Goal: Task Accomplishment & Management: Complete application form

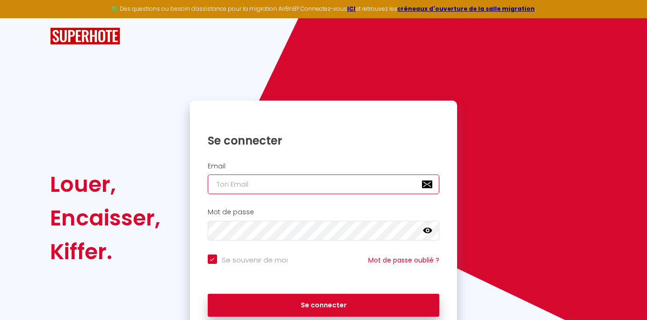
type input "[EMAIL_ADDRESS][DOMAIN_NAME]"
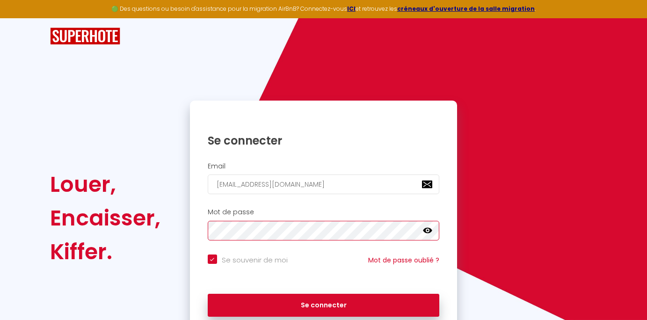
click at [323, 304] on button "Se connecter" at bounding box center [324, 305] width 232 height 23
checkbox input "true"
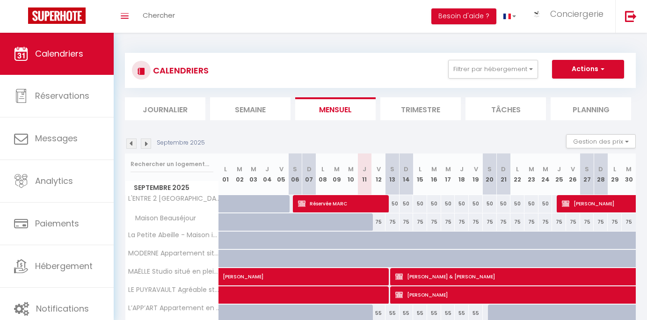
click at [248, 112] on li "Semaine" at bounding box center [250, 108] width 80 height 23
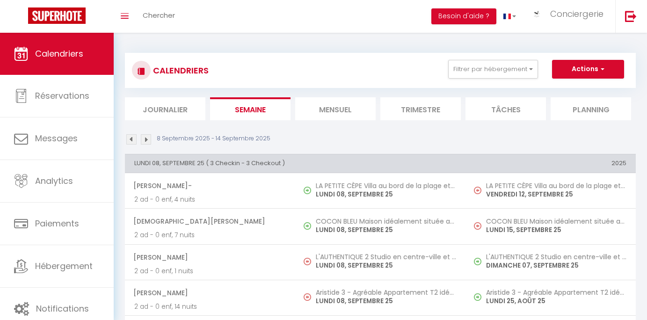
click at [311, 109] on li "Mensuel" at bounding box center [335, 108] width 80 height 23
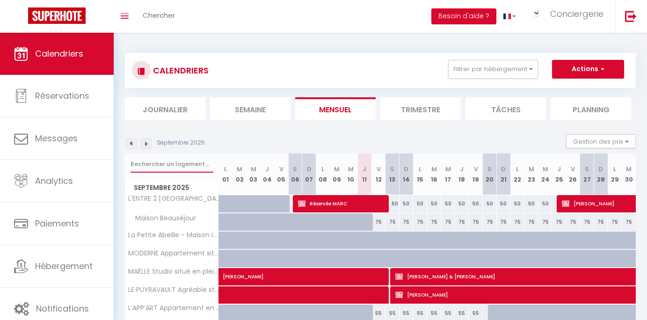
click at [175, 160] on input "text" at bounding box center [172, 164] width 83 height 17
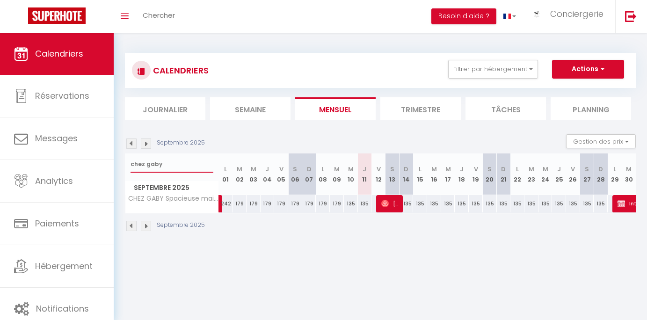
type input "Chez Gaby"
drag, startPoint x: 175, startPoint y: 160, endPoint x: 242, endPoint y: 291, distance: 147.3
click at [242, 291] on body "🟢 Des questions ou besoin d'assistance pour la migration AirBnB? Connectez-vous…" at bounding box center [323, 193] width 647 height 320
click at [178, 167] on input "Chez Gaby" at bounding box center [172, 164] width 83 height 17
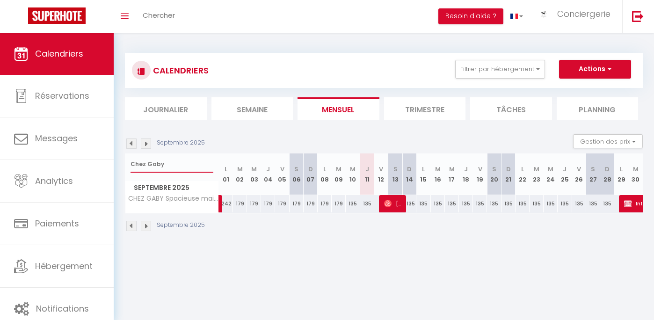
click at [178, 167] on input "Chez Gaby" at bounding box center [172, 164] width 83 height 17
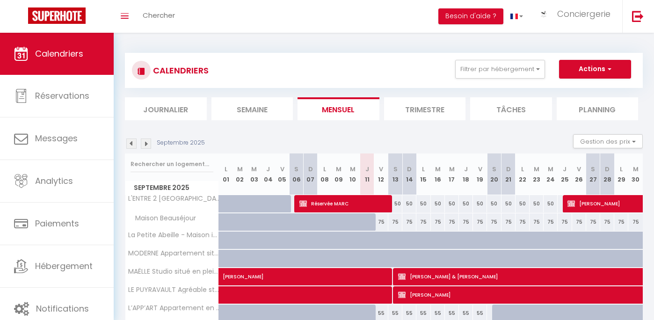
click at [241, 98] on li "Semaine" at bounding box center [253, 108] width 82 height 23
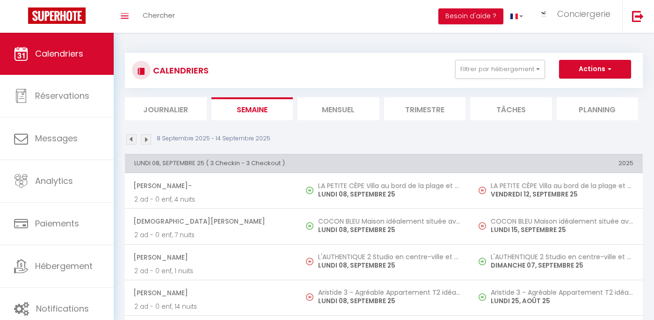
click at [306, 107] on li "Mensuel" at bounding box center [339, 108] width 82 height 23
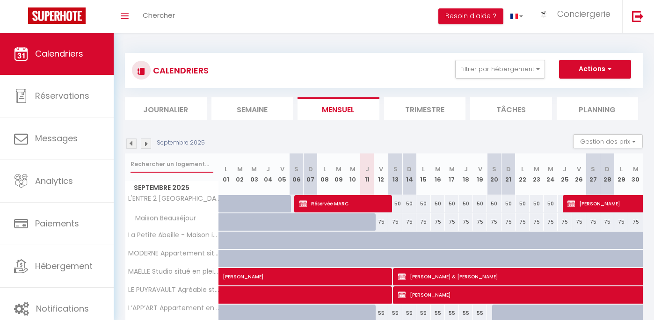
click at [178, 161] on input "text" at bounding box center [172, 164] width 83 height 17
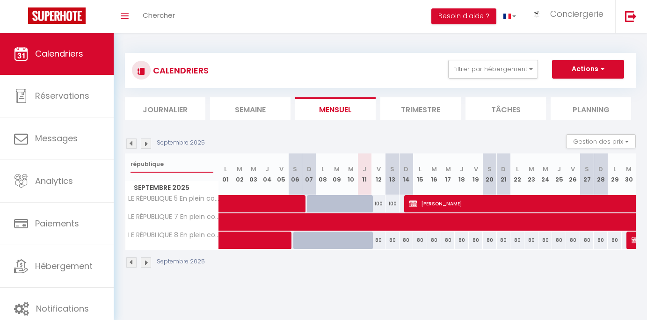
click at [178, 168] on input "république" at bounding box center [172, 164] width 83 height 17
type input "république"
click at [583, 68] on button "Actions" at bounding box center [588, 69] width 72 height 19
click at [575, 89] on link "Nouvelle réservation" at bounding box center [578, 91] width 81 height 14
select select
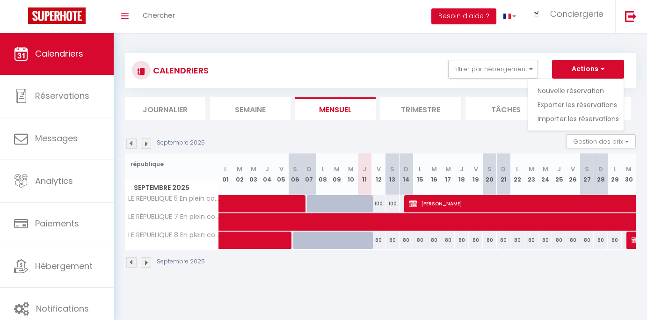
select select
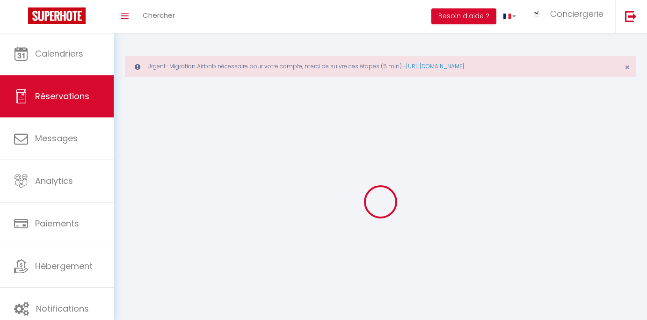
select select
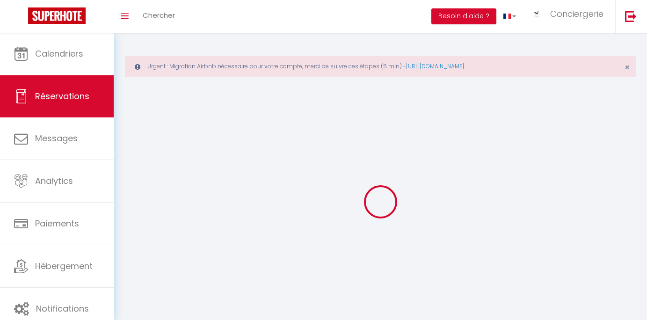
select select
checkbox input "false"
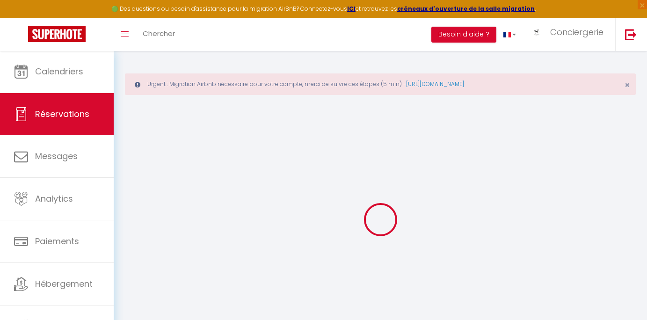
select select
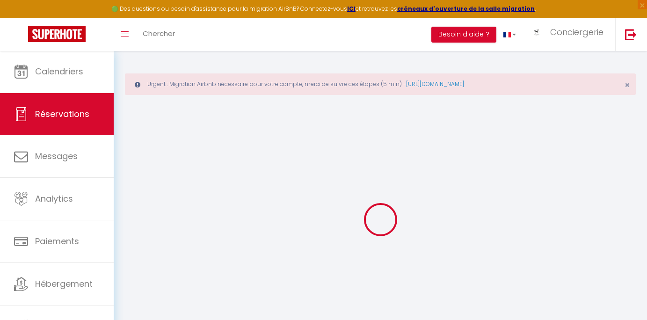
select select
checkbox input "false"
select select
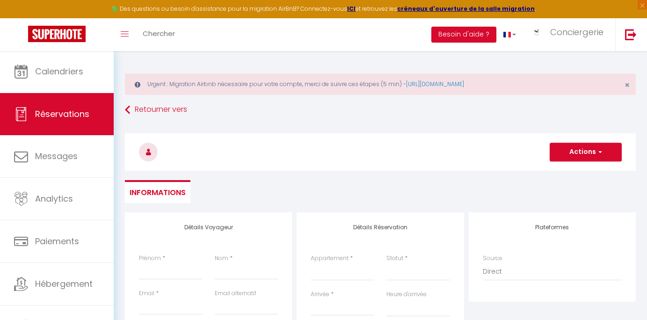
select select
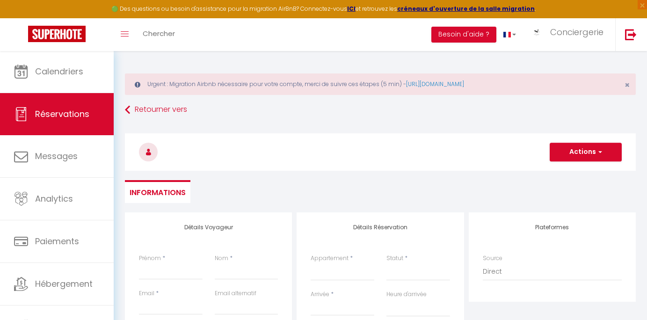
checkbox input "false"
select select
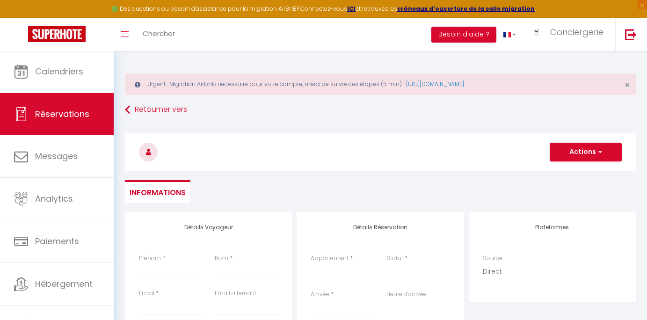
select select
checkbox input "false"
select select
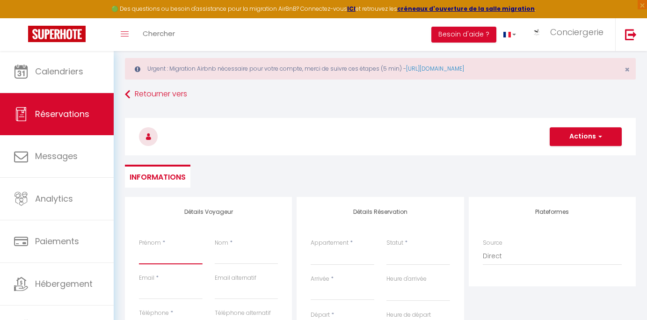
type input "T"
select select
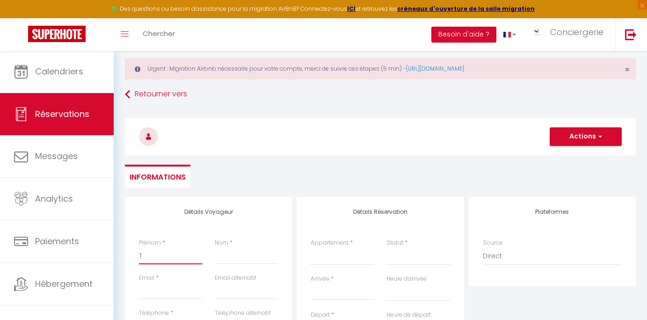
select select
checkbox input "false"
type input "Tr"
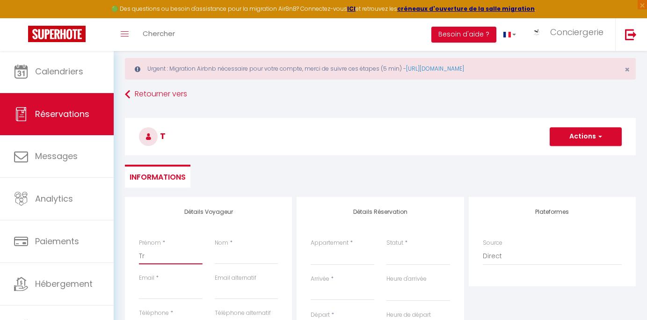
select select
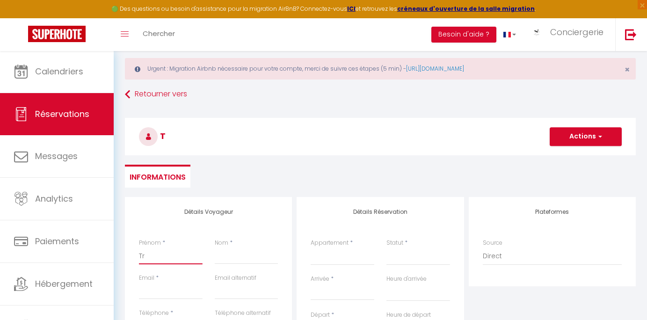
select select
checkbox input "false"
type input "Tra"
select select
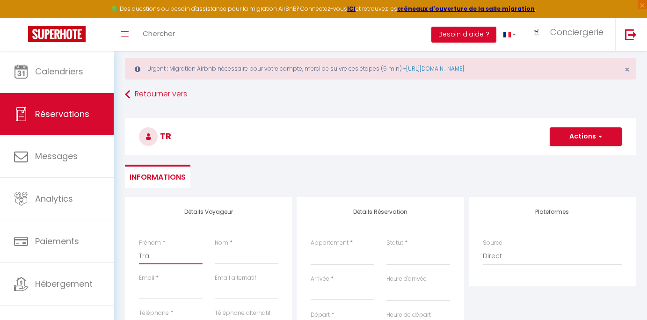
select select
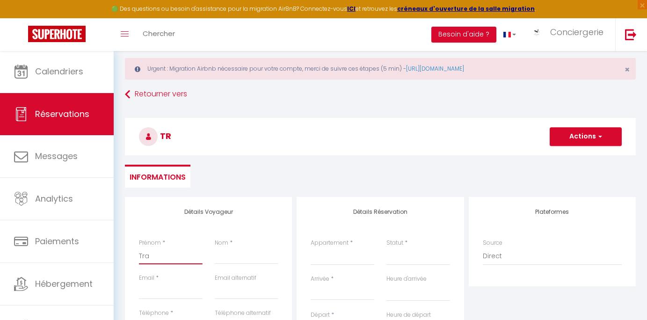
select select
checkbox input "false"
type input "Trav"
select select
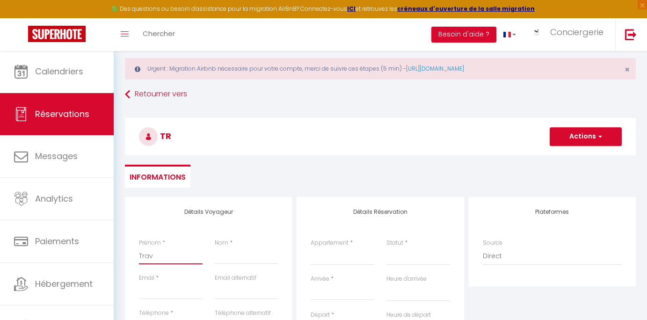
select select
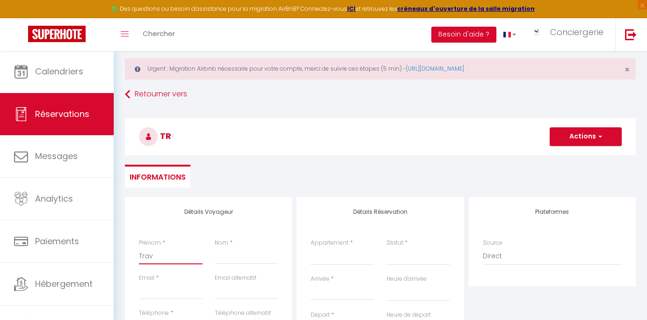
checkbox input "false"
type input "Trava"
select select
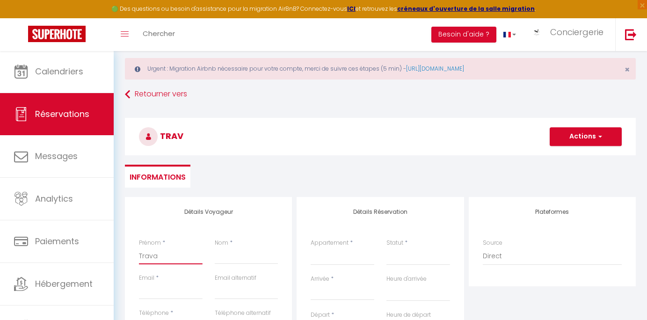
select select
checkbox input "false"
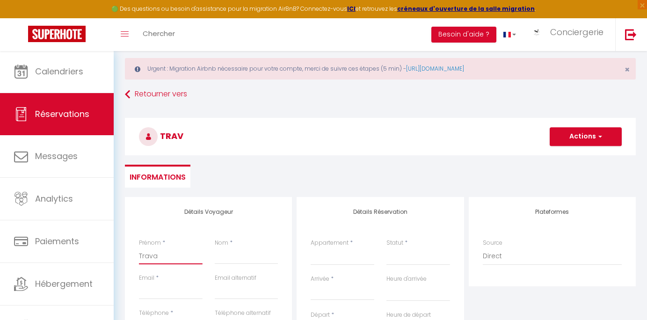
type input "Travau"
select select
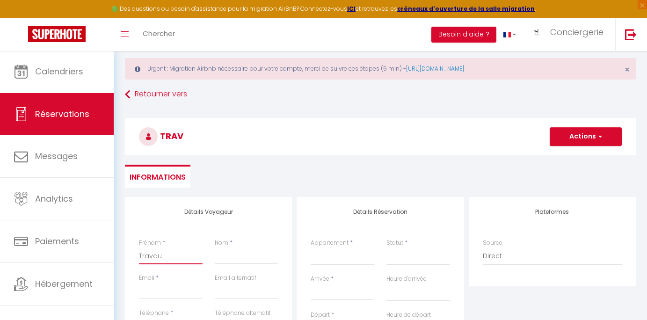
select select
checkbox input "false"
type input "Travaus"
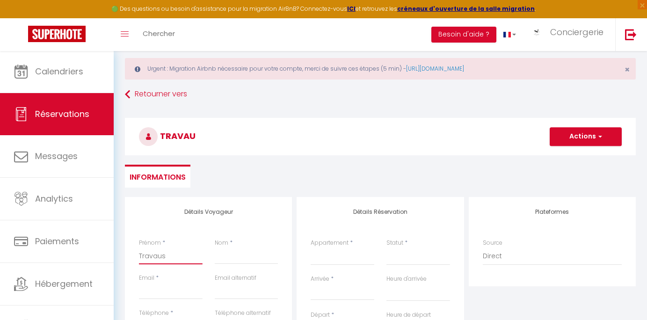
select select
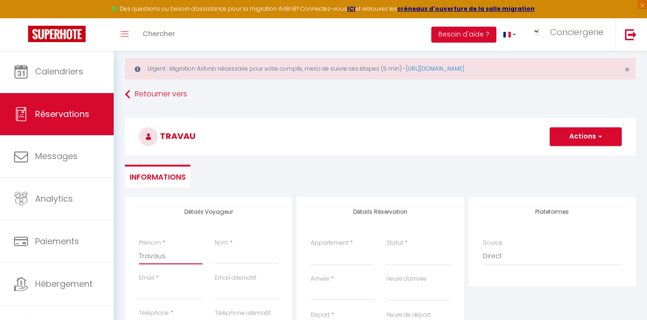
select select
checkbox input "false"
type input "Travau"
select select
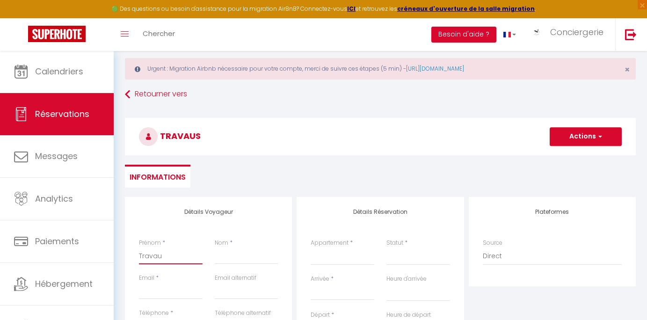
select select
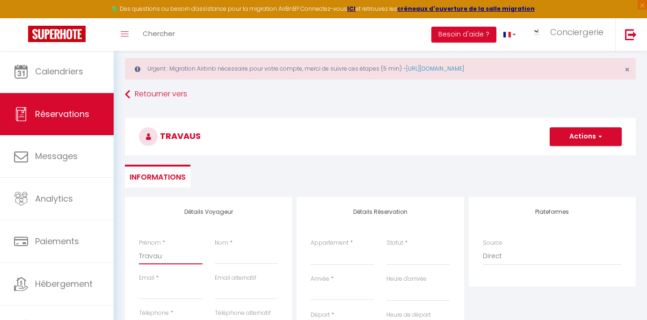
select select
checkbox input "false"
type input "Travaux"
select select
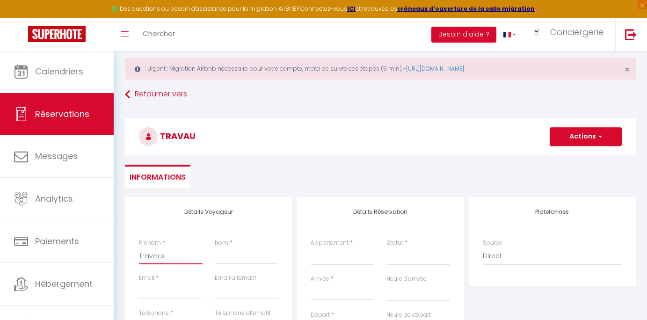
select select
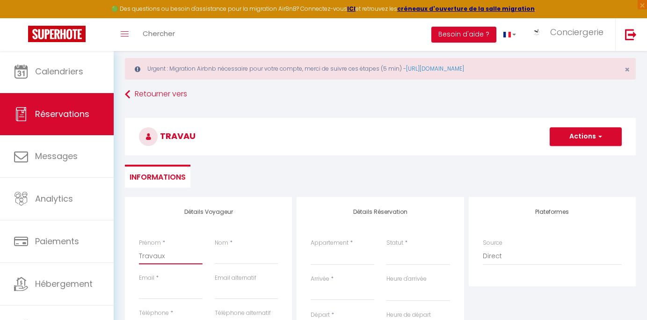
checkbox input "false"
click at [181, 258] on input "Travaux" at bounding box center [171, 256] width 64 height 17
type input "O"
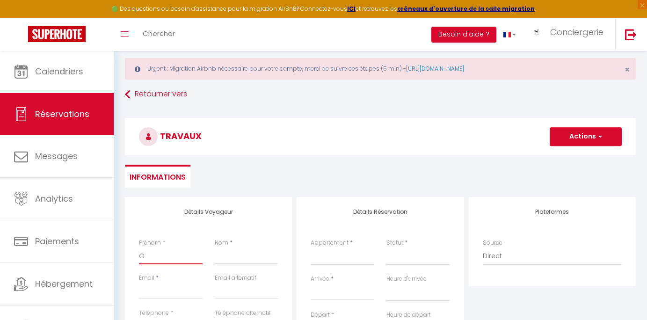
select select
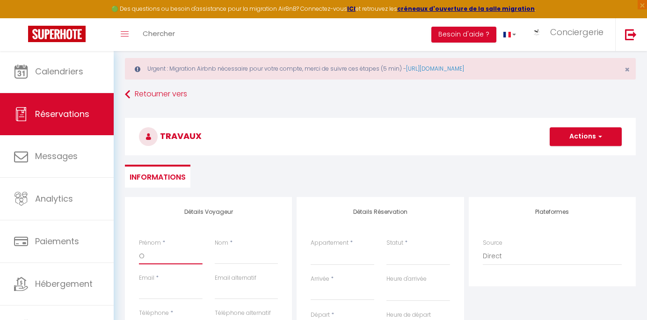
select select
checkbox input "false"
type input "Oc"
select select
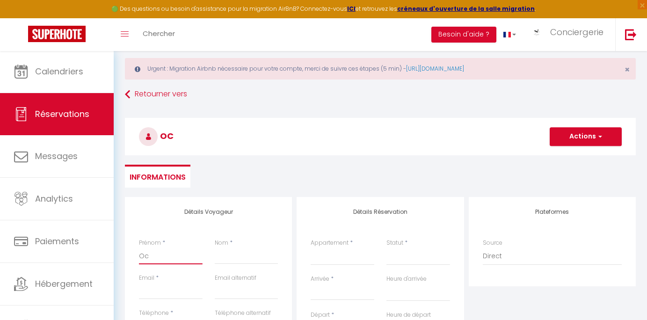
select select
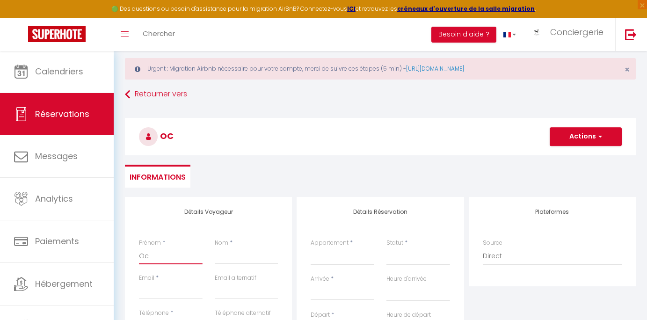
select select
checkbox input "false"
type input "Occ"
select select
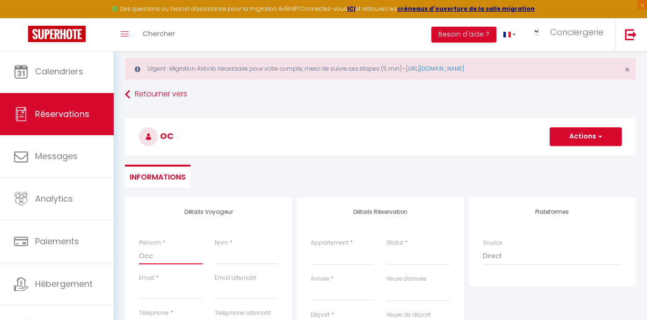
select select
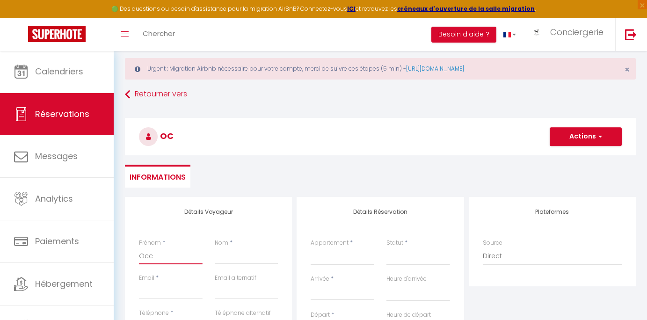
checkbox input "false"
type input "Occu"
select select
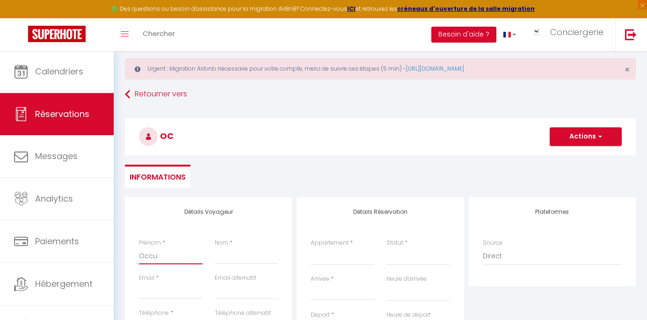
select select
checkbox input "false"
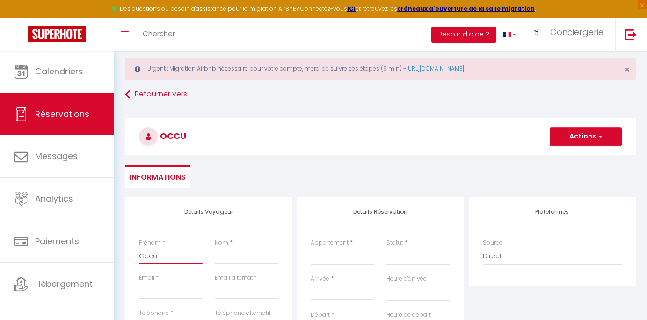
type input "Occup"
select select
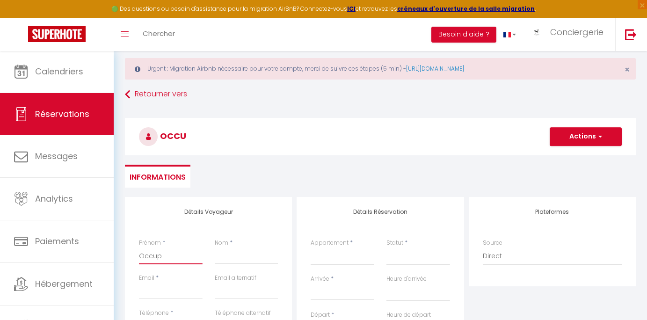
select select
checkbox input "false"
type input "Occupa"
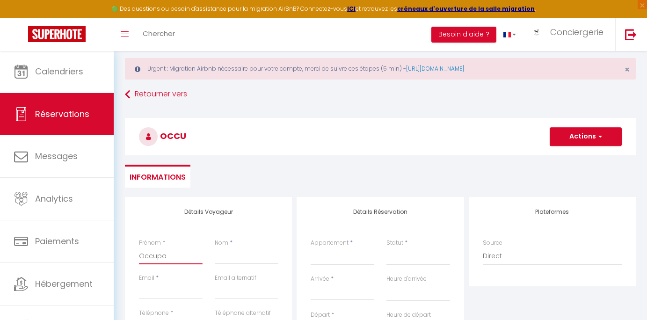
select select
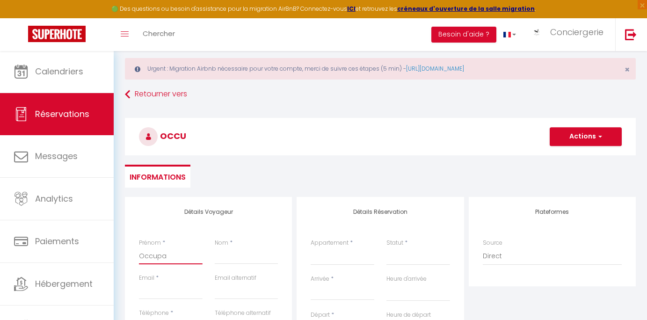
select select
checkbox input "false"
type input "Occupat"
select select
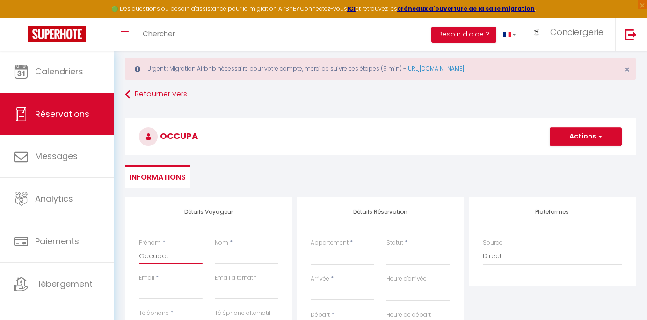
select select
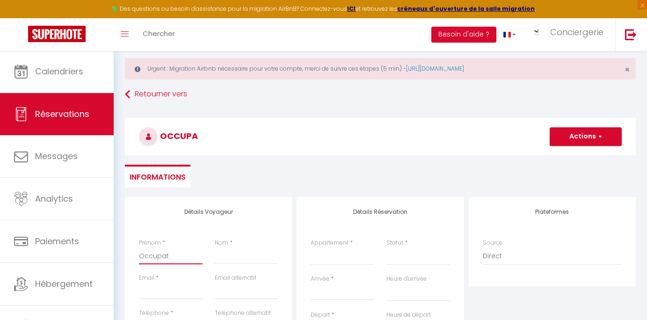
select select
checkbox input "false"
type input "Occupati"
select select
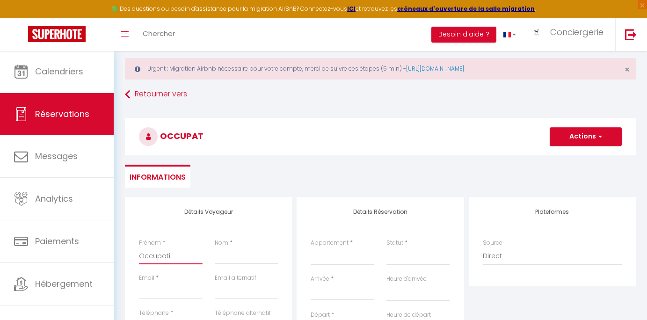
select select
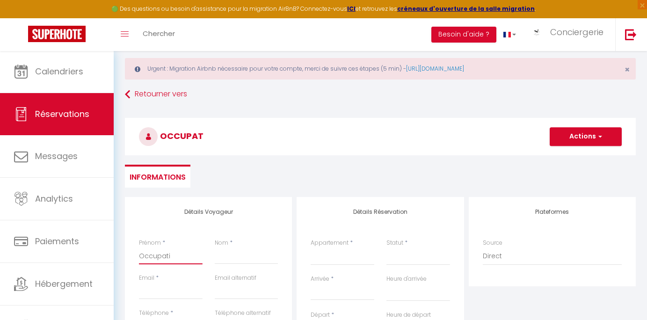
checkbox input "false"
type input "Occupatio"
select select
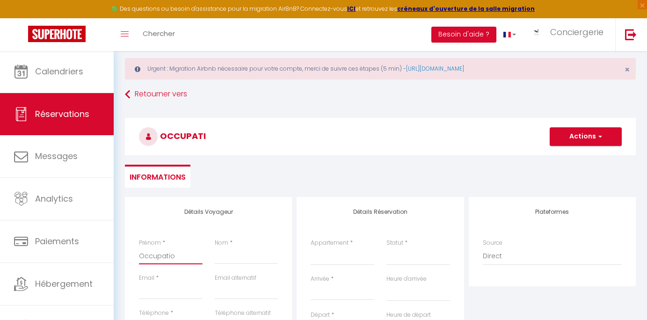
select select
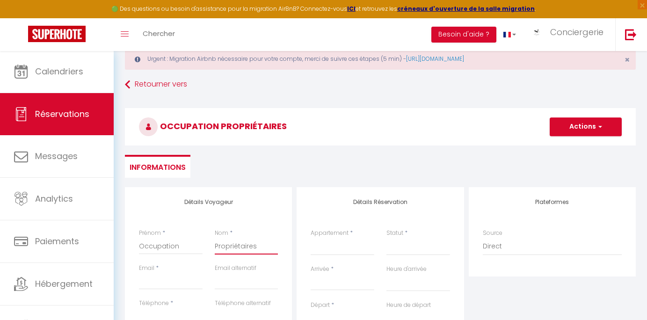
scroll to position [161, 0]
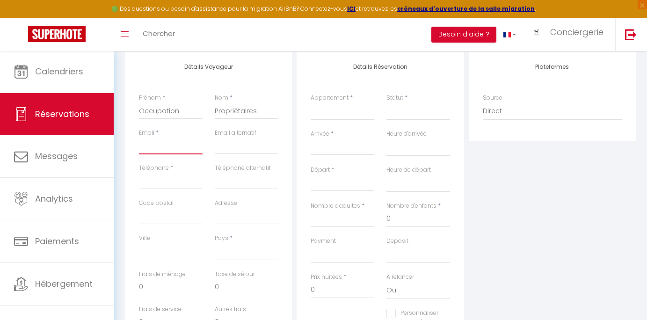
click at [165, 145] on input "Email client" at bounding box center [171, 146] width 64 height 17
click at [351, 142] on input "Arrivée" at bounding box center [343, 148] width 64 height 12
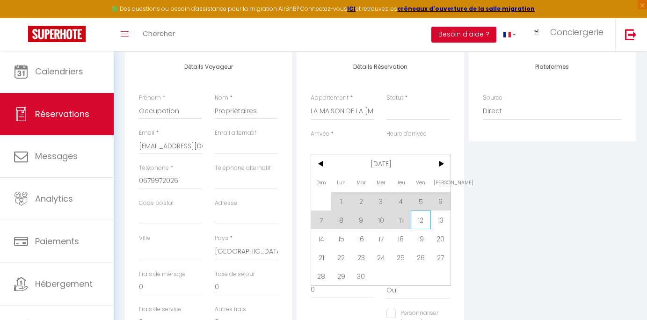
click at [411, 219] on span "12" at bounding box center [421, 220] width 20 height 19
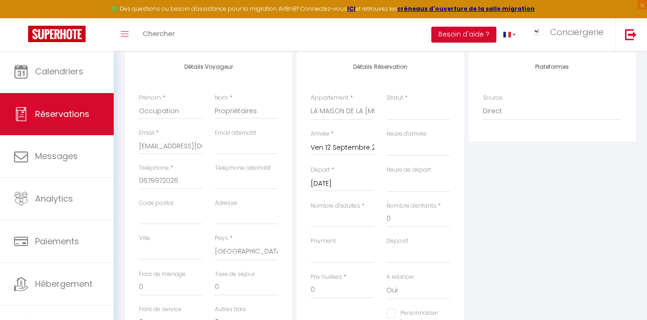
click at [361, 178] on input "[DATE]" at bounding box center [343, 184] width 64 height 12
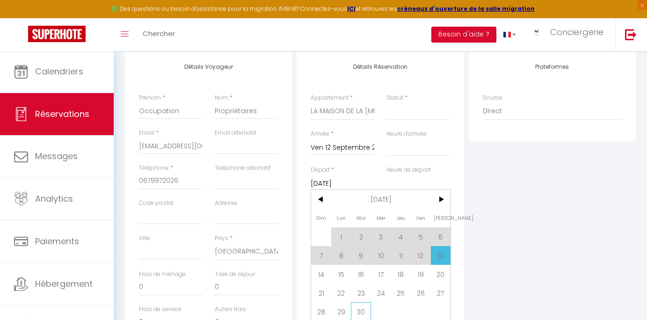
scroll to position [162, 0]
click at [368, 309] on span "30" at bounding box center [361, 309] width 20 height 19
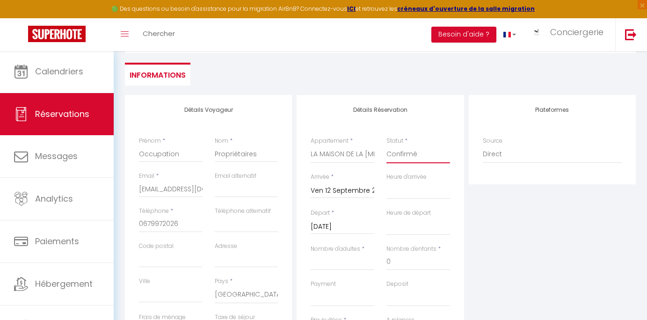
scroll to position [37, 0]
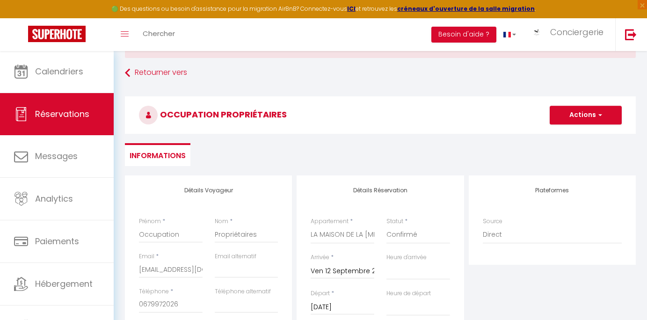
click at [581, 117] on button "Actions" at bounding box center [586, 115] width 72 height 19
click at [578, 131] on link "Enregistrer" at bounding box center [577, 136] width 74 height 12
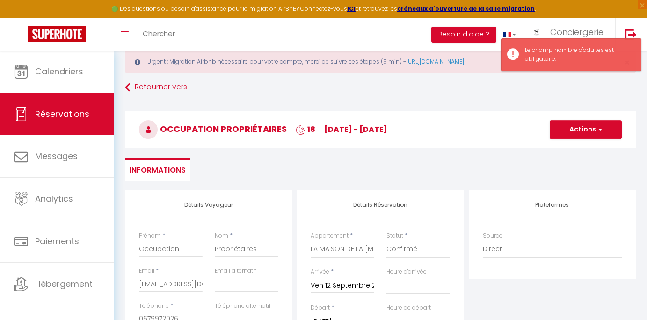
scroll to position [0, 0]
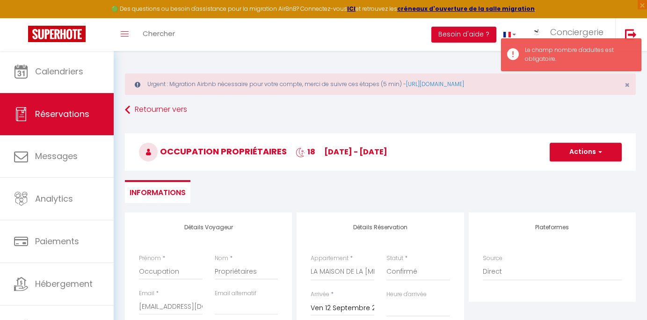
click at [582, 152] on button "Actions" at bounding box center [586, 152] width 72 height 19
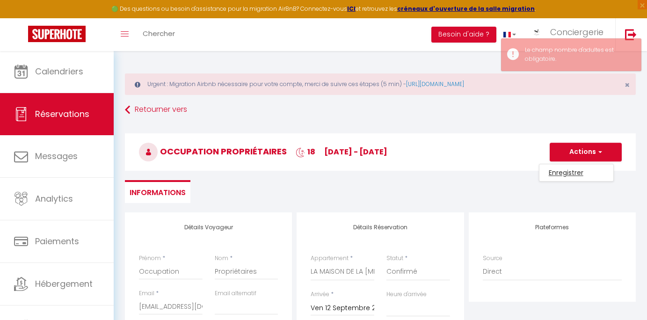
click at [573, 173] on link "Enregistrer" at bounding box center [577, 173] width 74 height 12
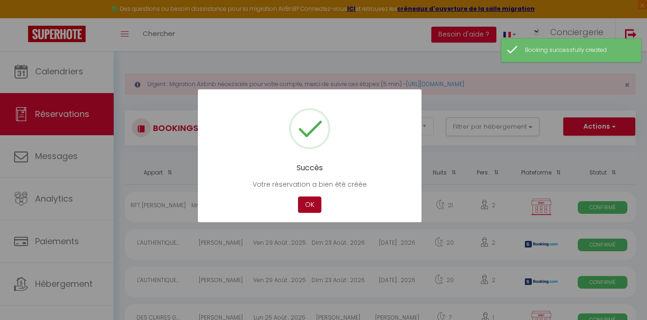
click at [314, 201] on button "OK" at bounding box center [309, 205] width 23 height 16
